Goal: Find specific page/section: Find specific page/section

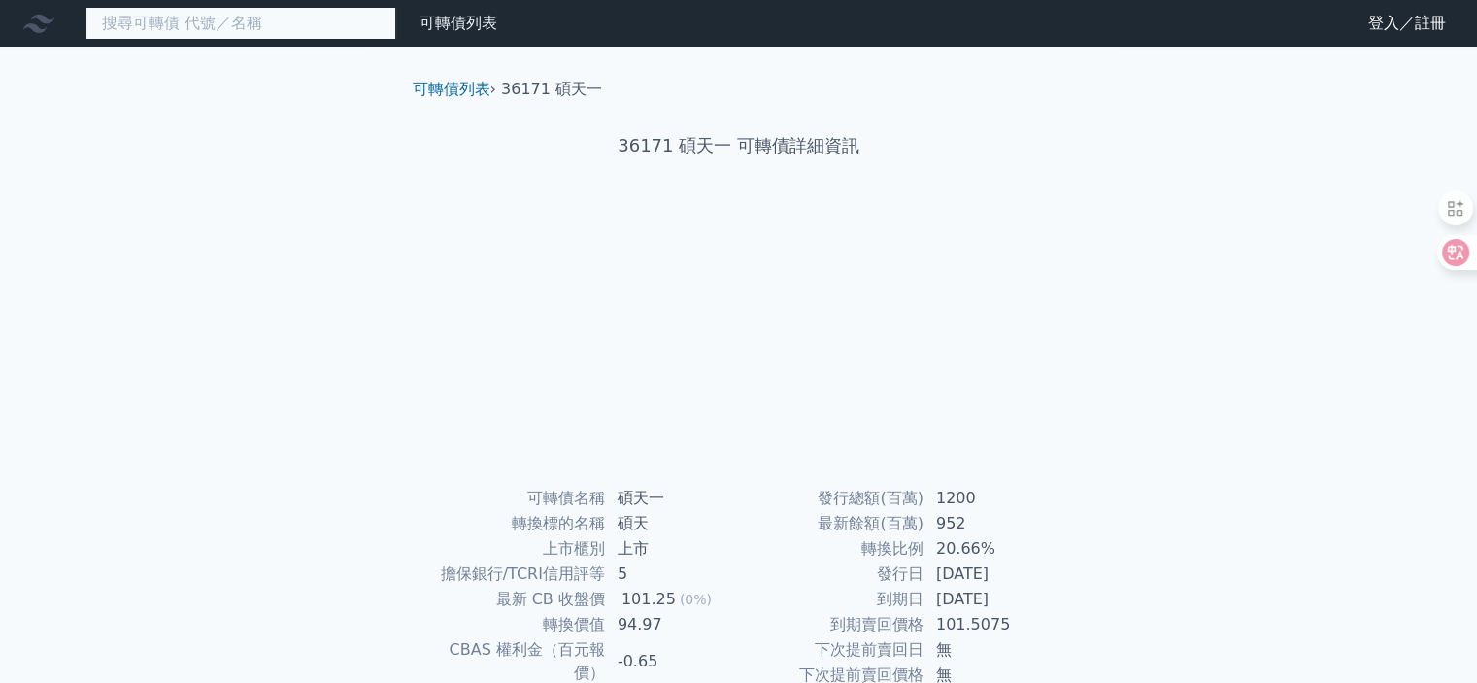
drag, startPoint x: 191, startPoint y: 11, endPoint x: 198, endPoint y: 37, distance: 27.1
click at [192, 15] on input at bounding box center [240, 23] width 311 height 33
type input "8155"
click at [175, 19] on input "8155" at bounding box center [240, 23] width 311 height 33
click at [208, 30] on input "8155" at bounding box center [240, 23] width 311 height 33
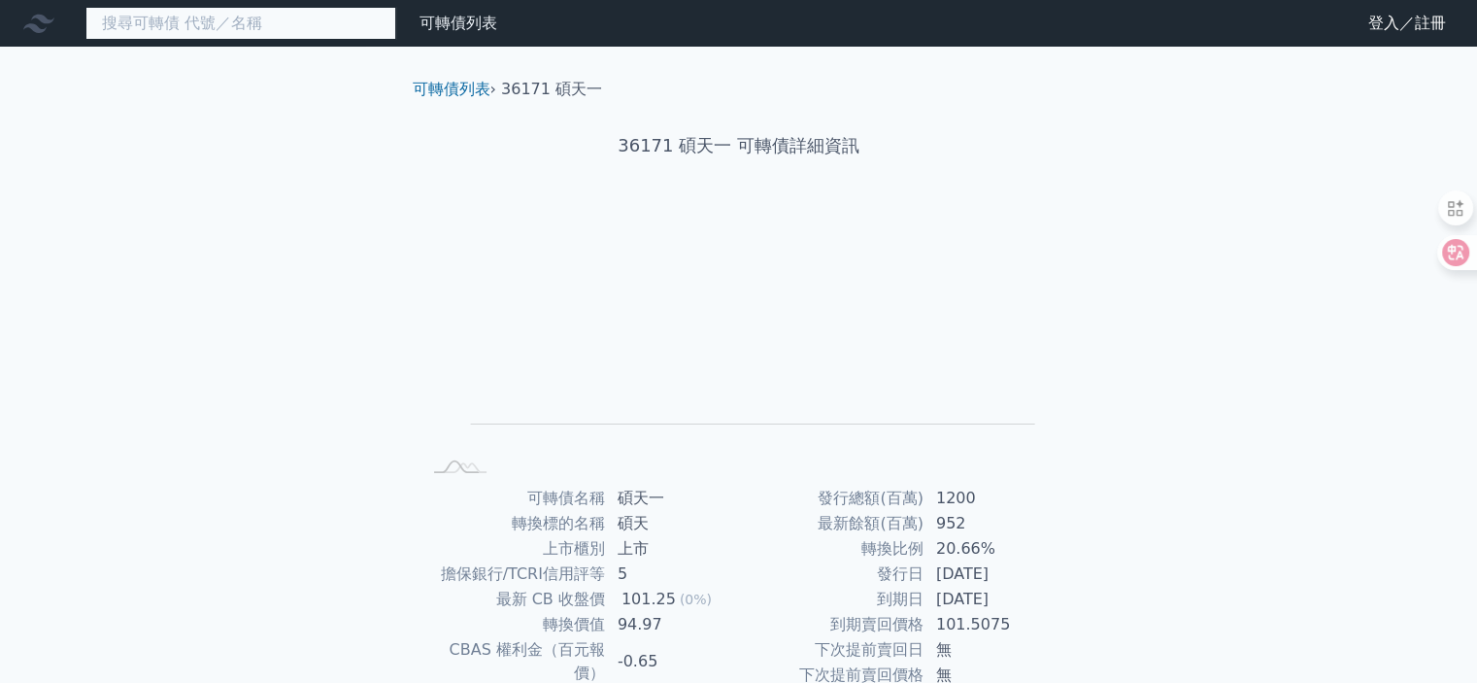
click at [195, 18] on input at bounding box center [240, 23] width 311 height 33
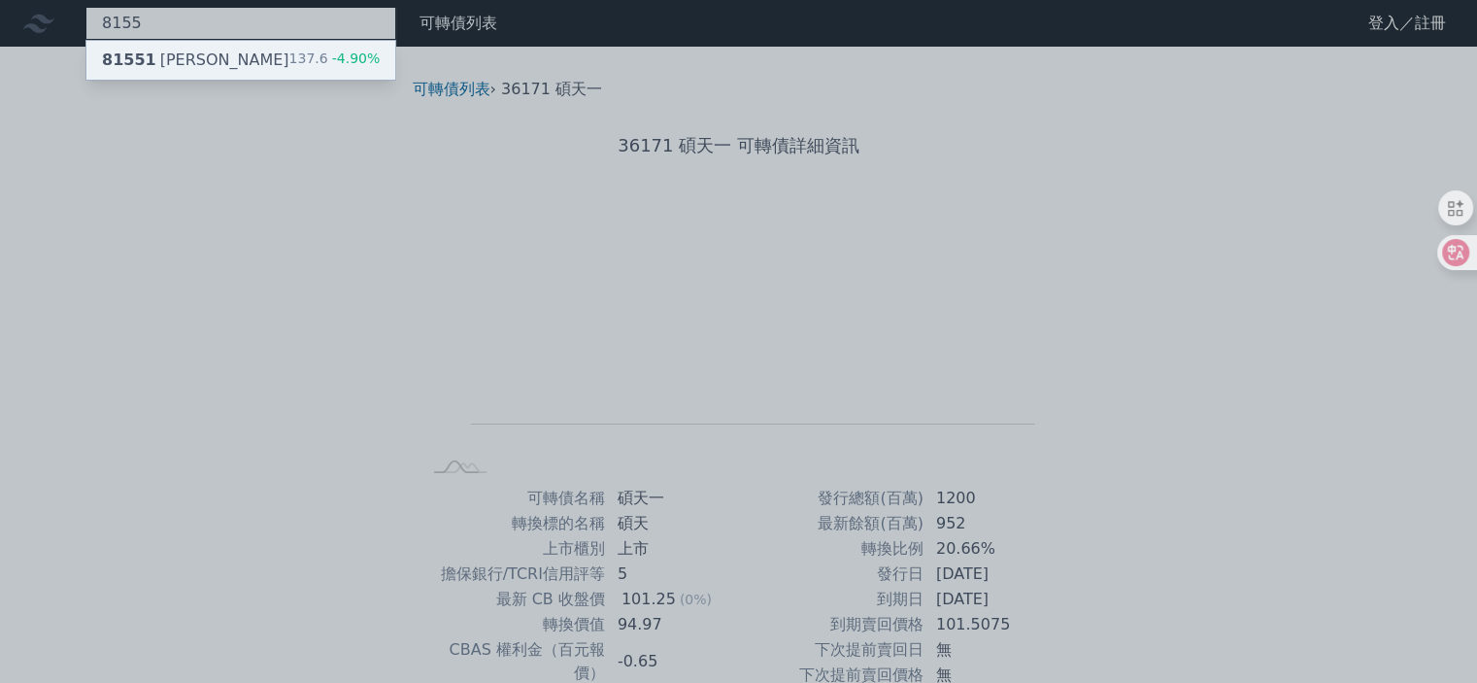
type input "8155"
click at [185, 63] on div "81551 [PERSON_NAME]" at bounding box center [195, 60] width 187 height 23
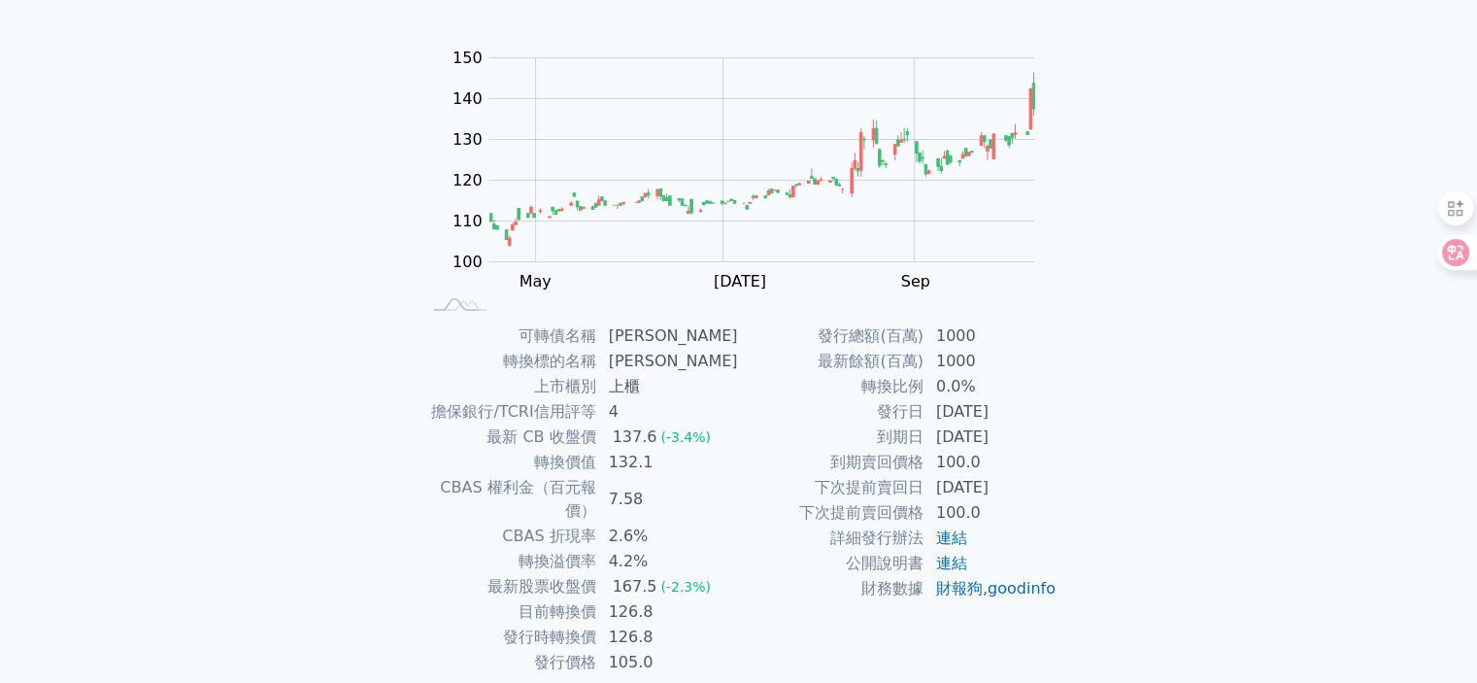
scroll to position [194, 0]
